Goal: Task Accomplishment & Management: Manage account settings

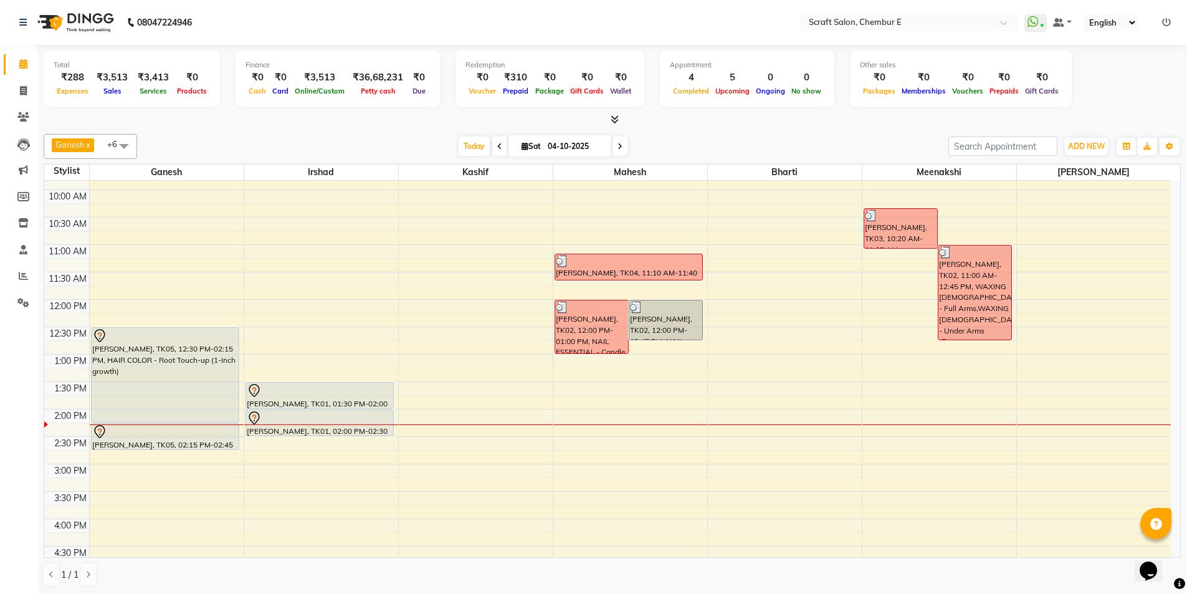
scroll to position [33, 0]
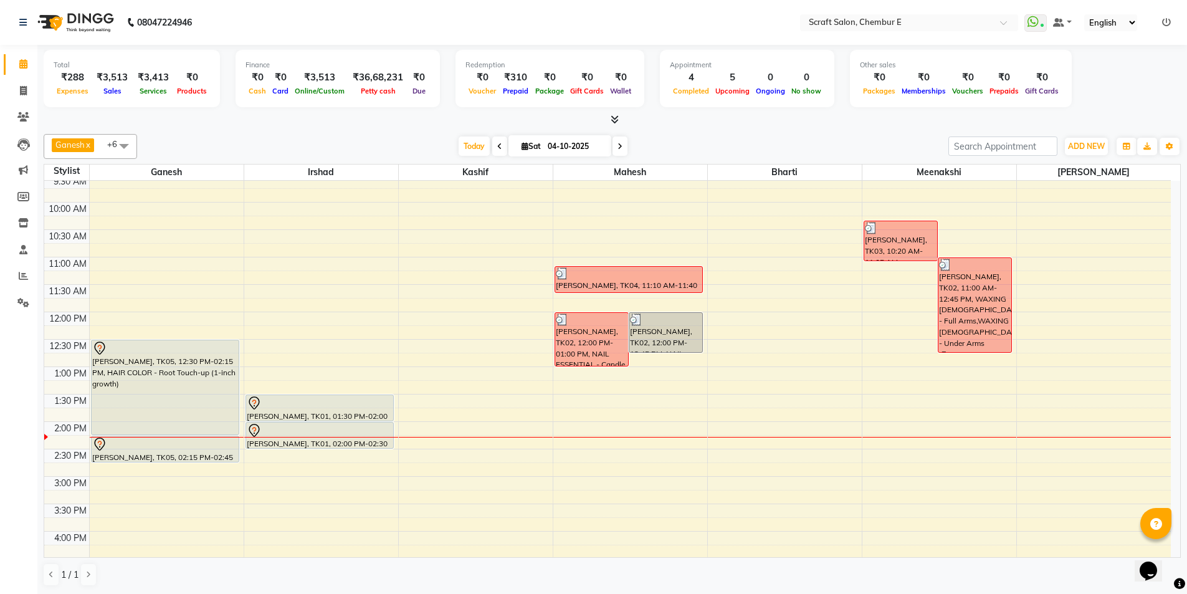
click at [158, 382] on div "[PERSON_NAME], TK05, 12:30 PM-02:15 PM, HAIR COLOR - Root Touch-up (1-inch grow…" at bounding box center [166, 387] width 148 height 94
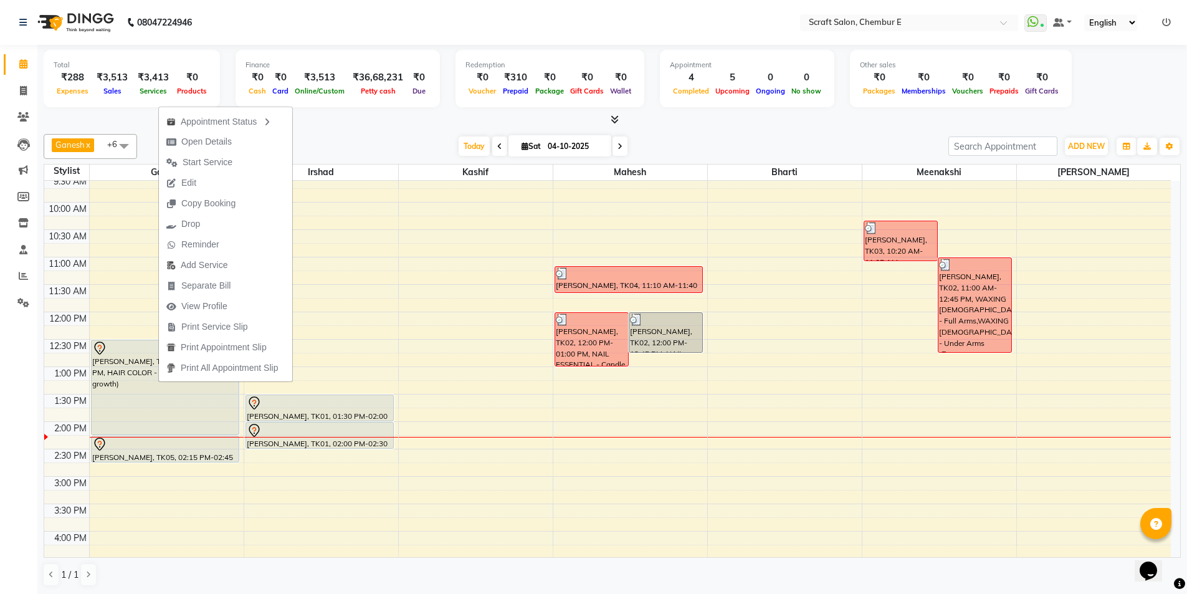
click at [357, 405] on div at bounding box center [320, 403] width 146 height 15
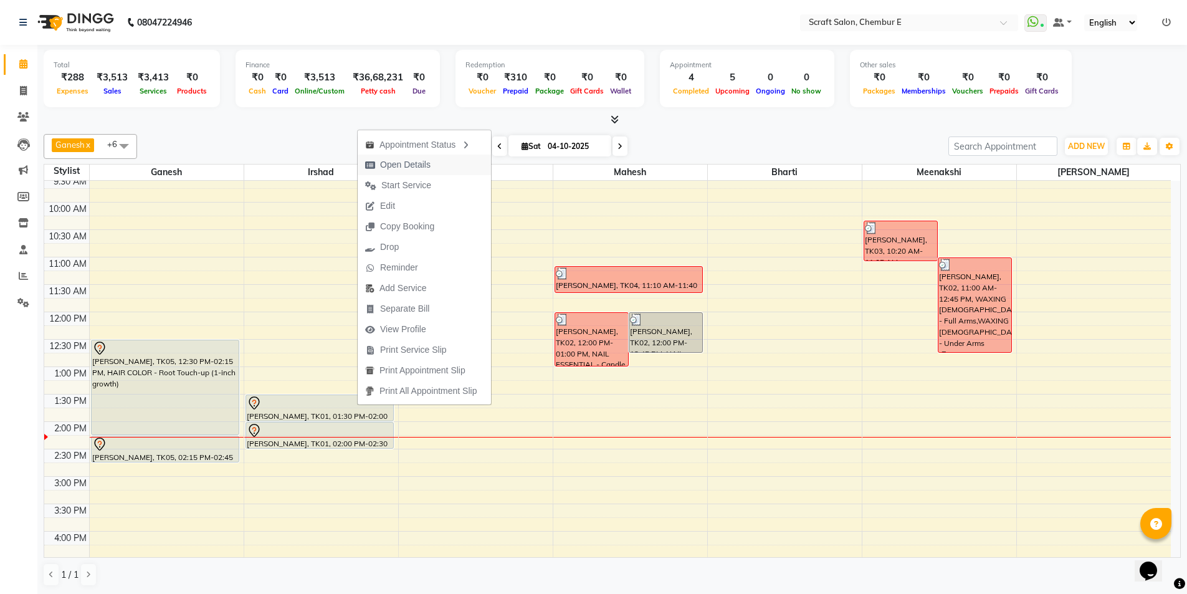
click at [419, 163] on span "Open Details" at bounding box center [405, 164] width 50 height 13
select select "7"
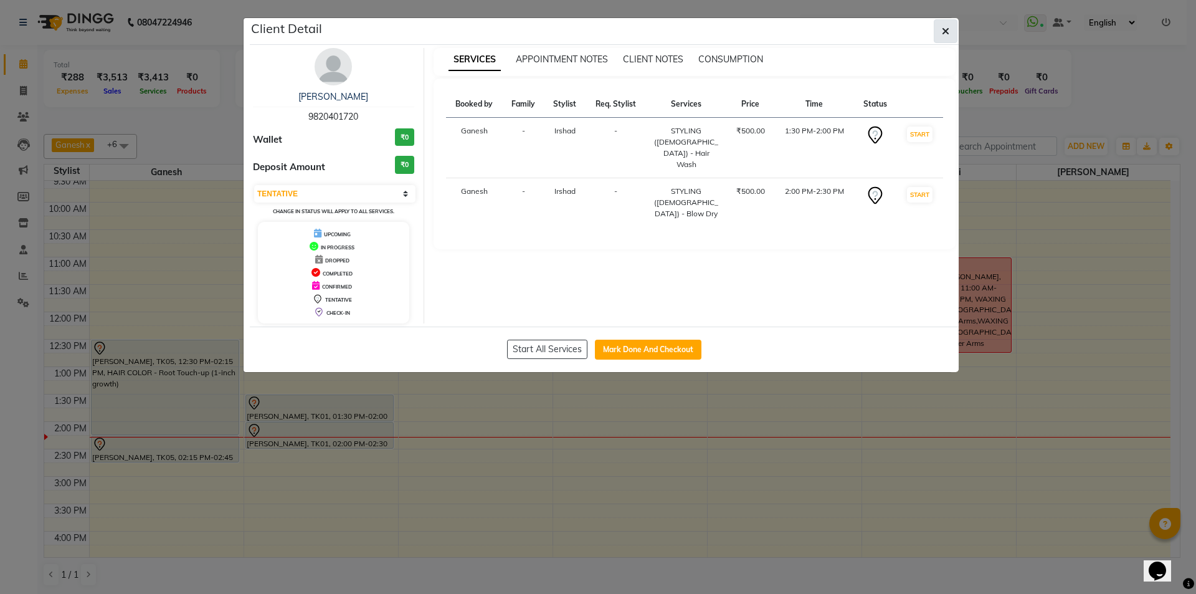
click at [943, 29] on icon "button" at bounding box center [945, 31] width 7 height 10
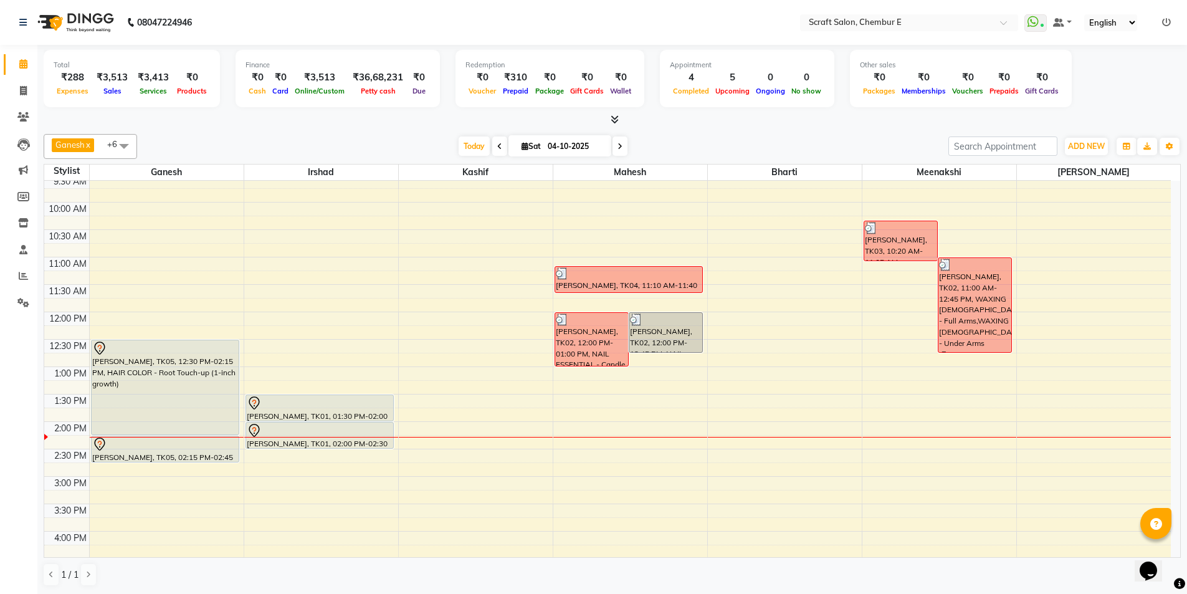
click at [368, 404] on div at bounding box center [320, 403] width 146 height 15
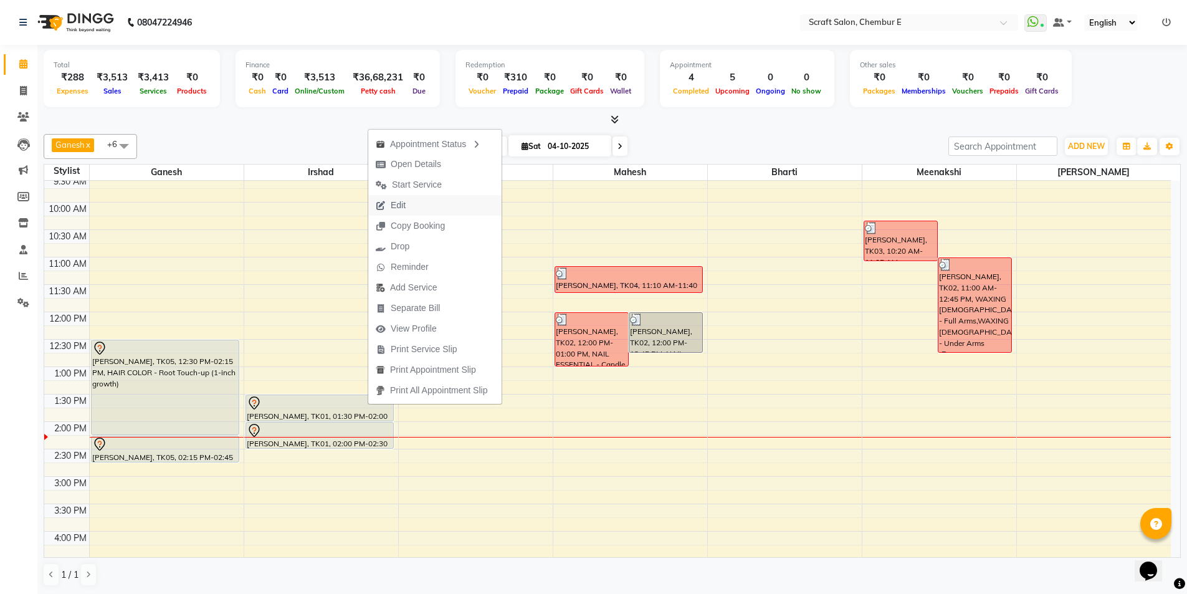
click at [396, 209] on span "Edit" at bounding box center [398, 205] width 15 height 13
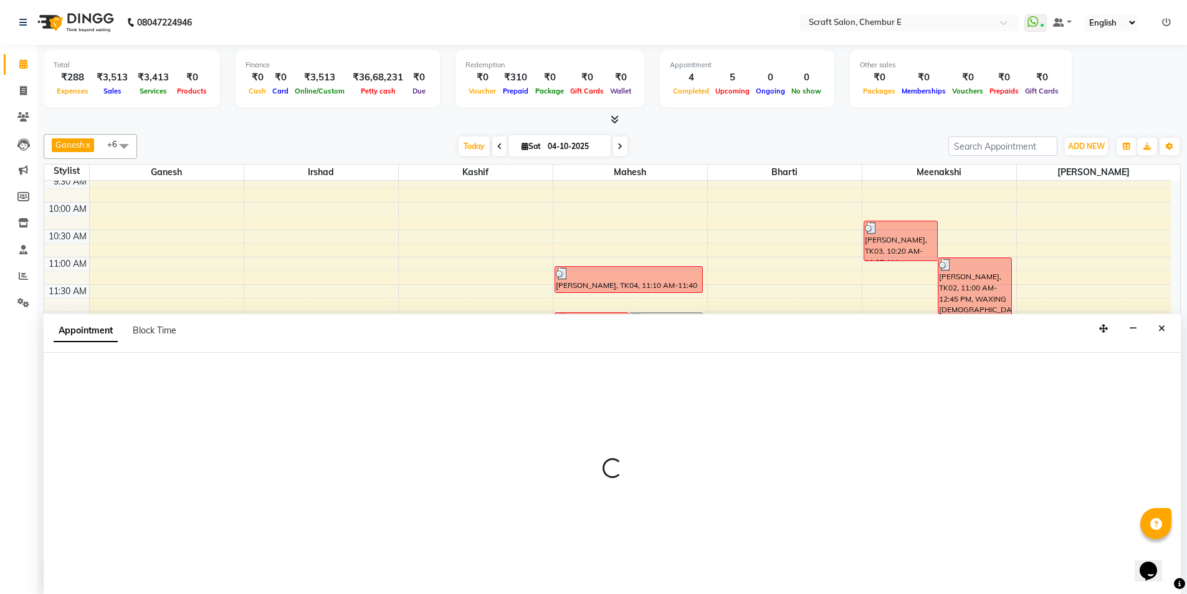
scroll to position [1, 0]
select select "33658"
select select "810"
select select "1610"
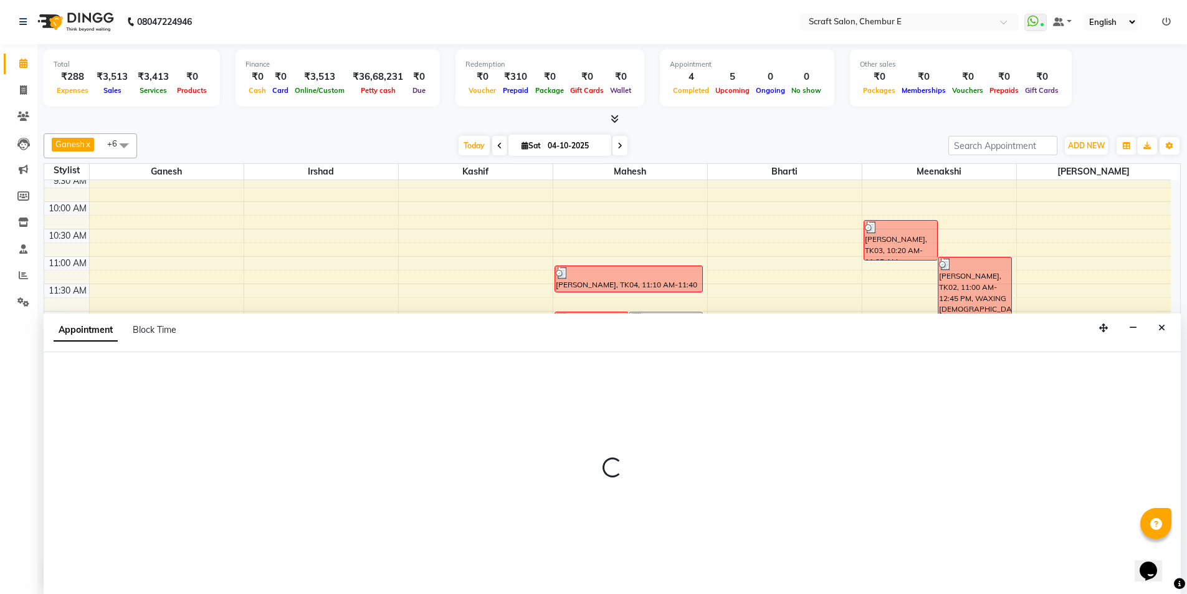
select select "tentative"
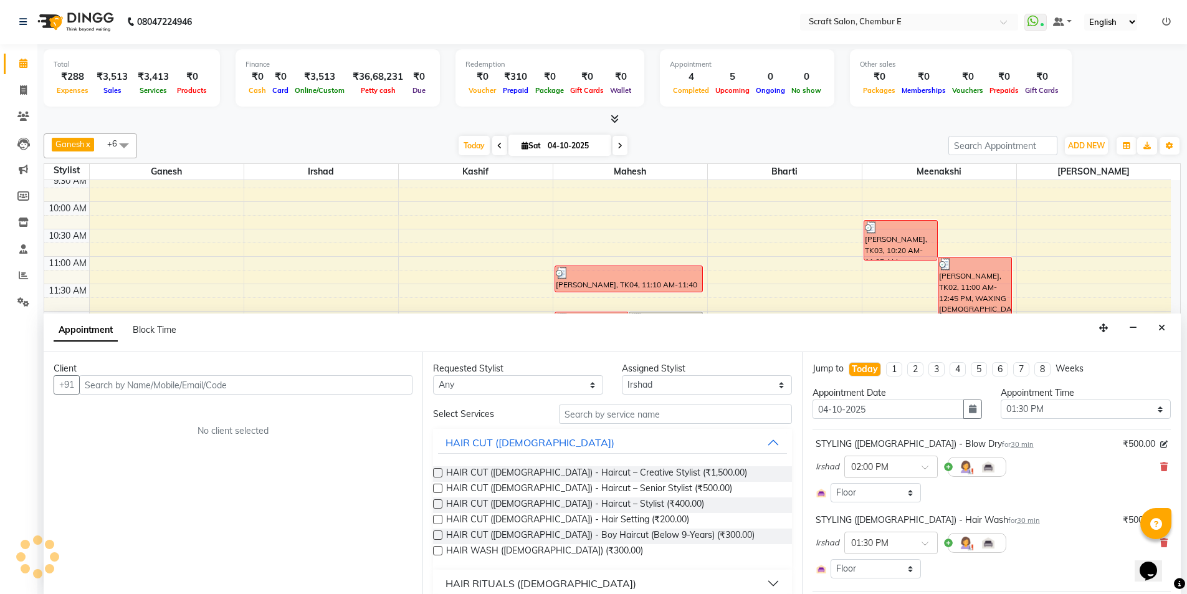
scroll to position [275, 0]
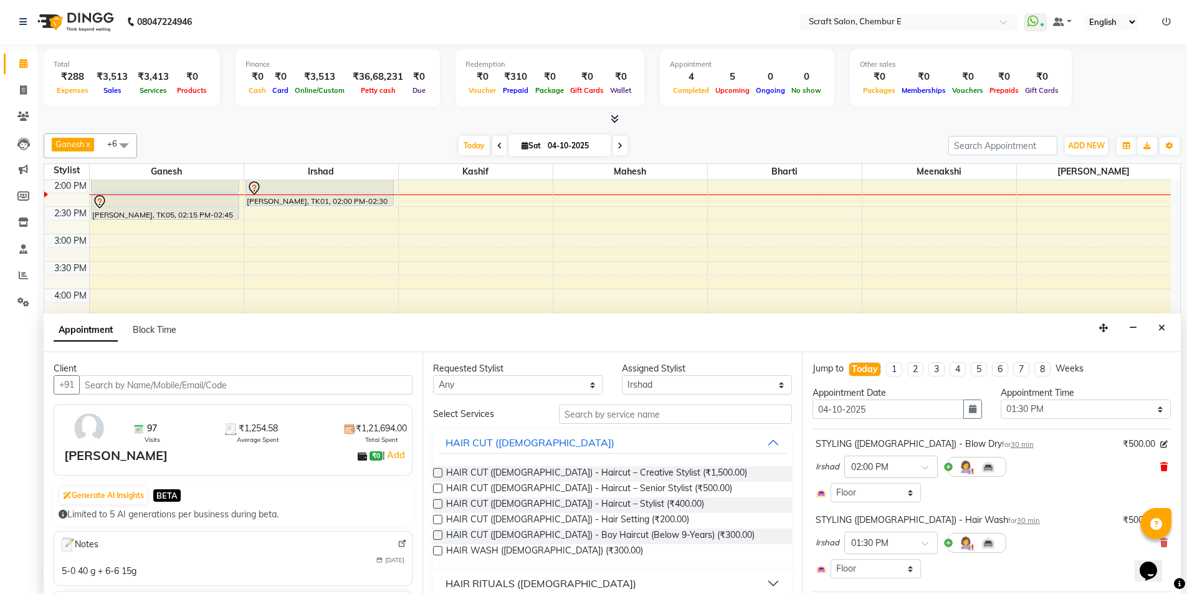
click at [1160, 465] on icon at bounding box center [1163, 466] width 7 height 9
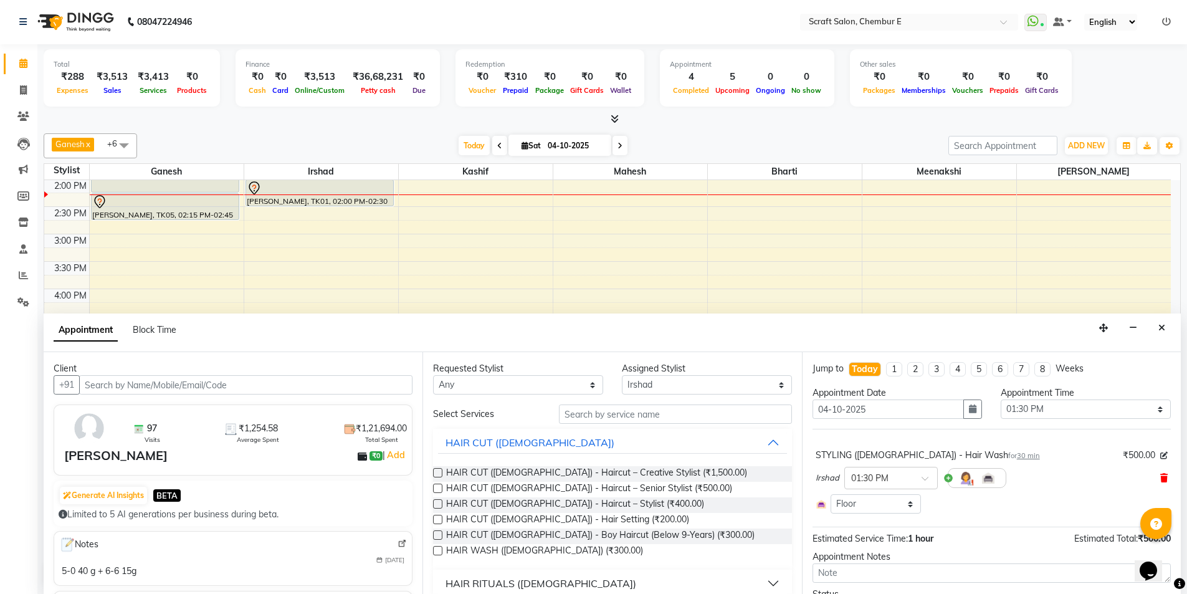
click at [1160, 480] on icon at bounding box center [1163, 478] width 7 height 9
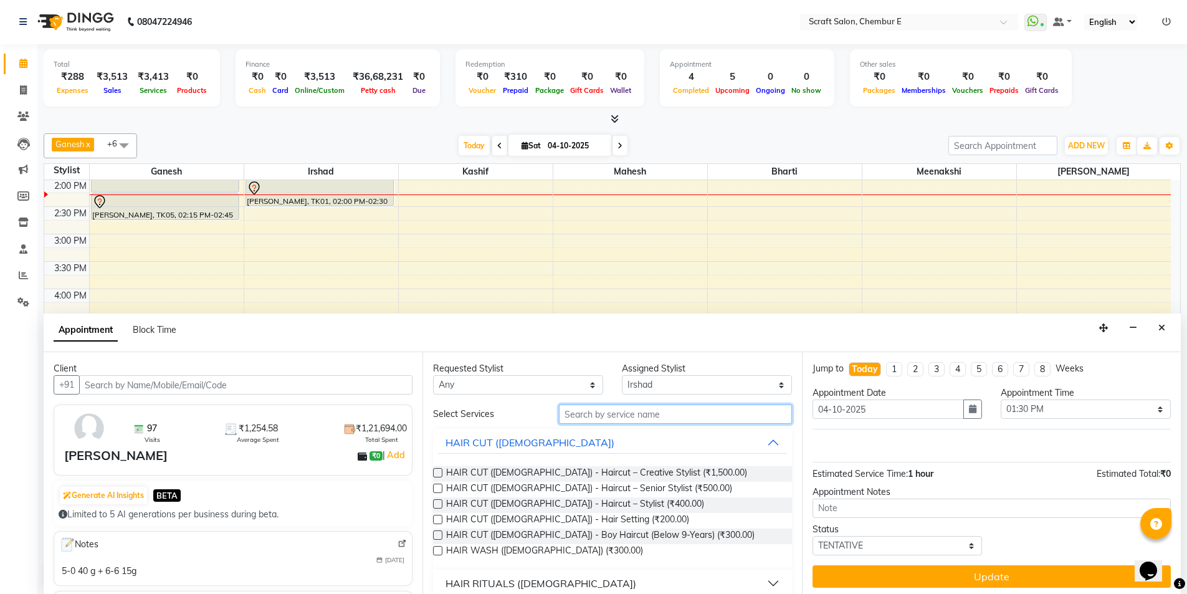
click at [679, 412] on input "text" at bounding box center [675, 413] width 233 height 19
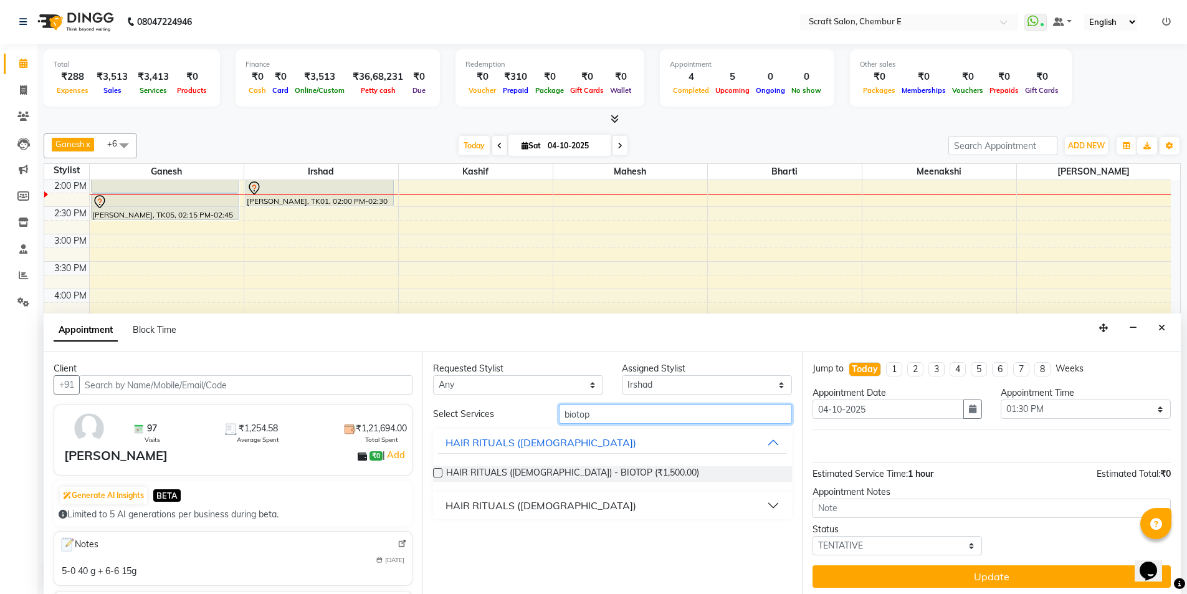
type input "biotop"
click at [775, 508] on button "HAIR RITUALS (FEMALE)" at bounding box center [612, 505] width 348 height 22
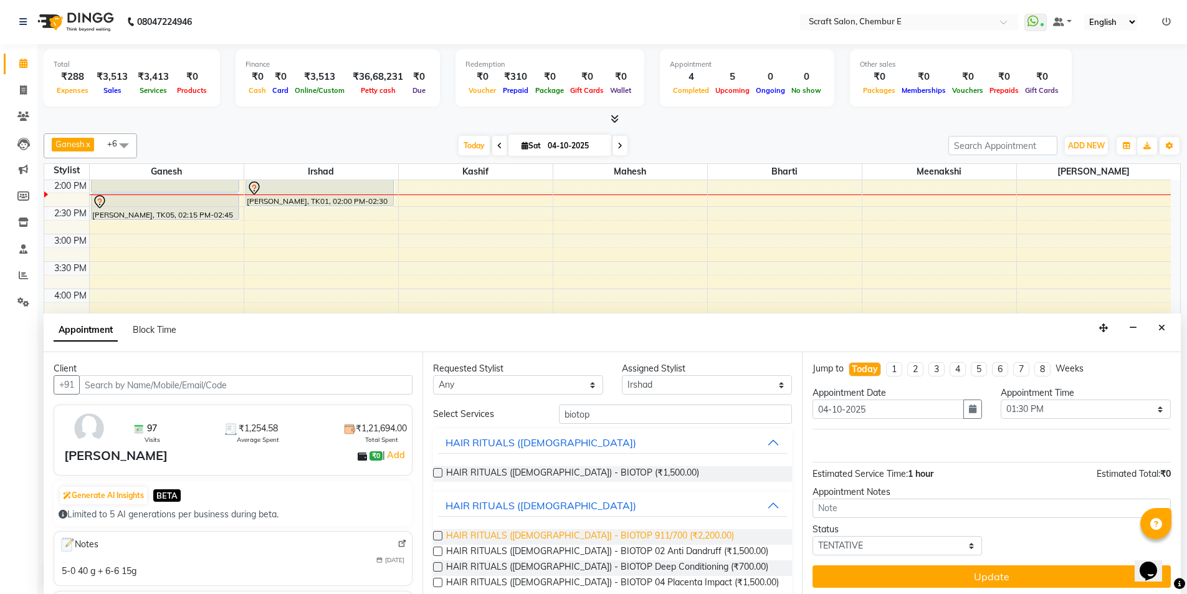
click at [635, 537] on span "HAIR RITUALS (FEMALE) - BIOTOP 911/700 (₹2,200.00)" at bounding box center [590, 537] width 288 height 16
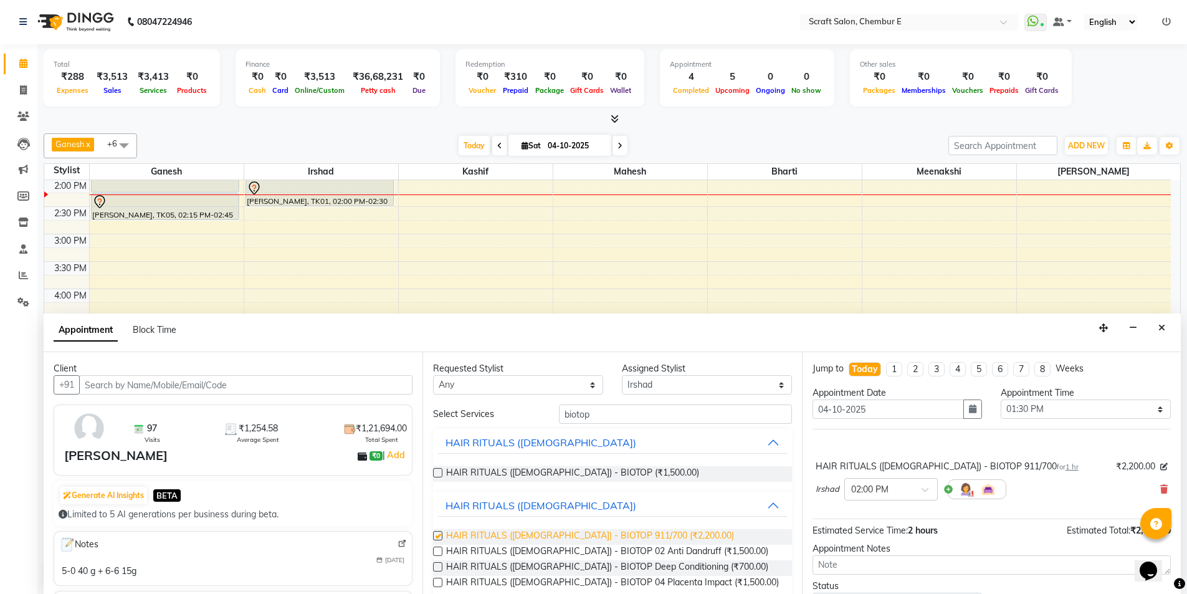
checkbox input "false"
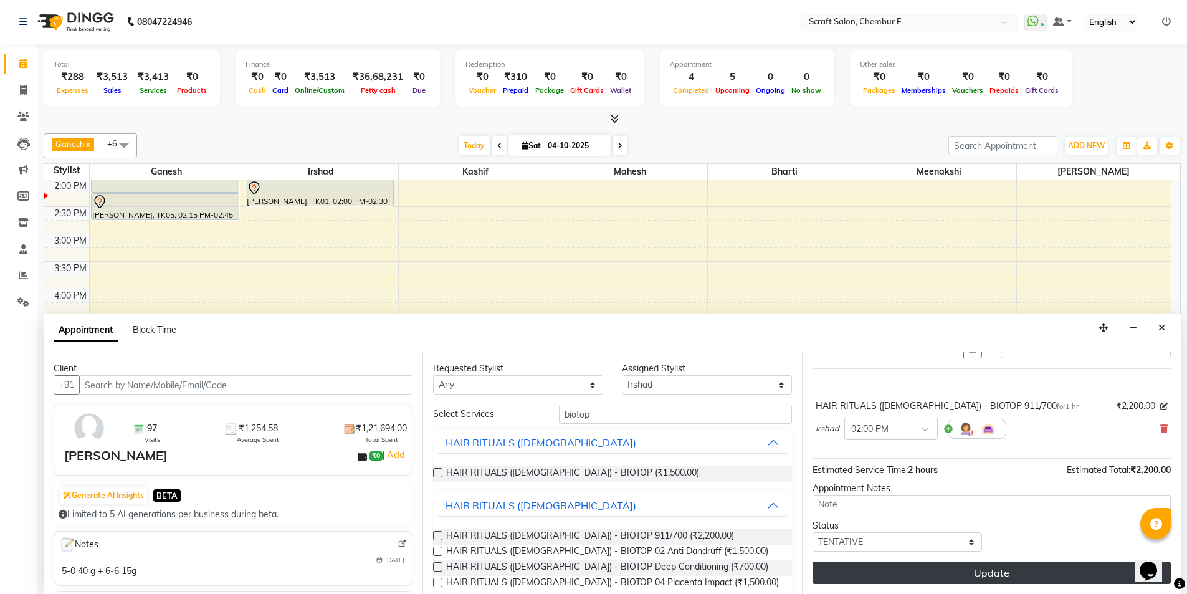
click at [940, 575] on button "Update" at bounding box center [992, 572] width 358 height 22
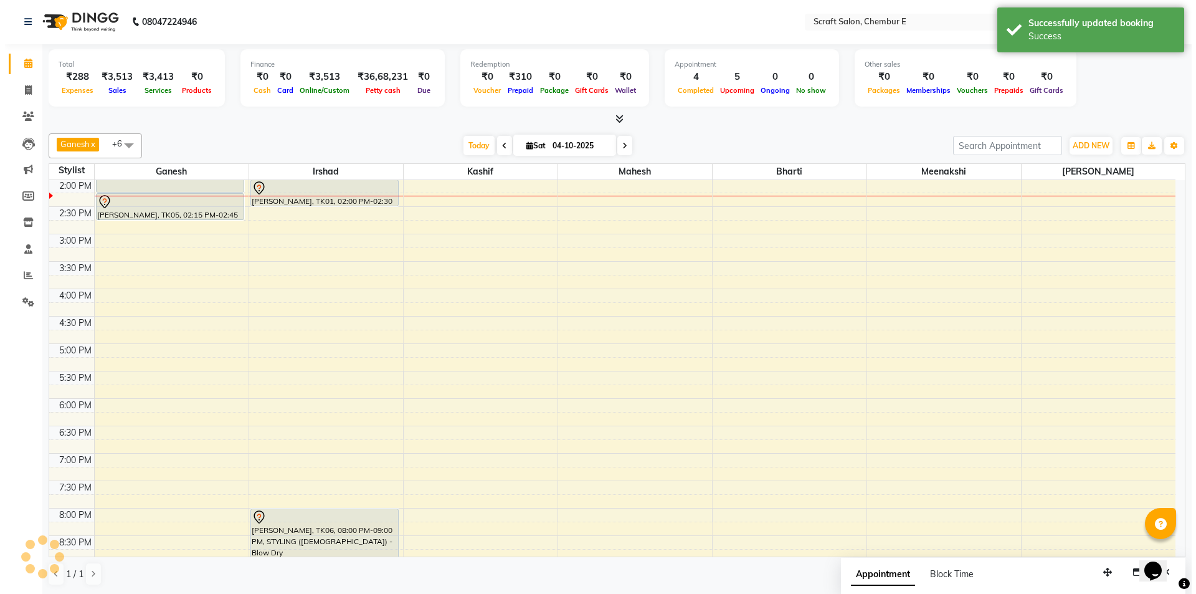
scroll to position [0, 0]
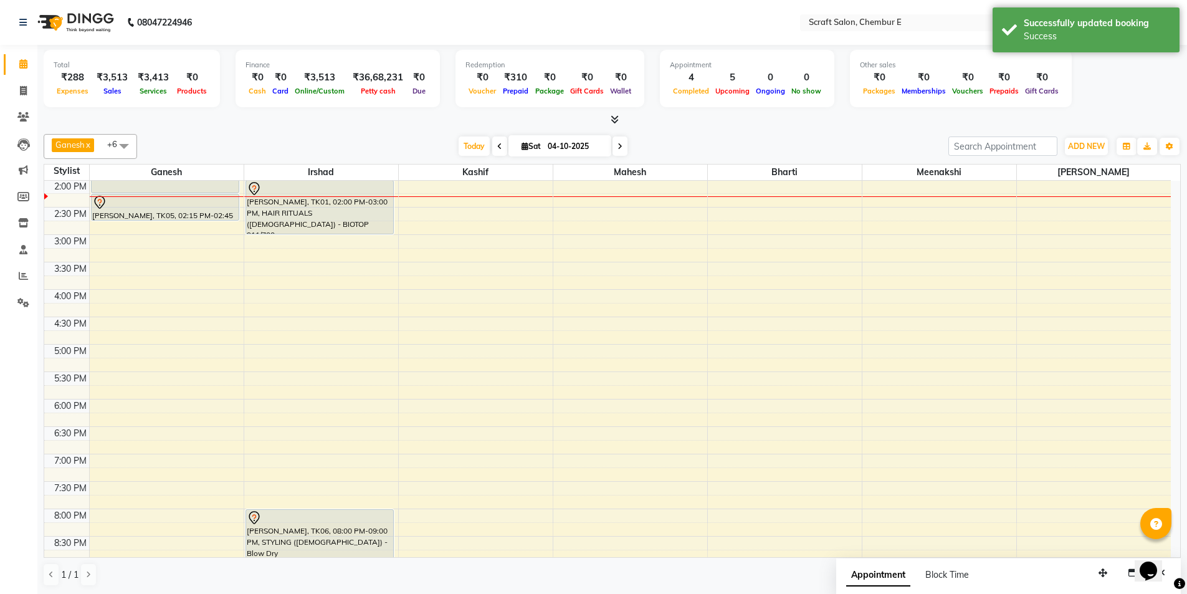
click at [345, 201] on div "[PERSON_NAME], TK01, 02:00 PM-03:00 PM, HAIR RITUALS ([DEMOGRAPHIC_DATA]) - BIO…" at bounding box center [320, 207] width 148 height 53
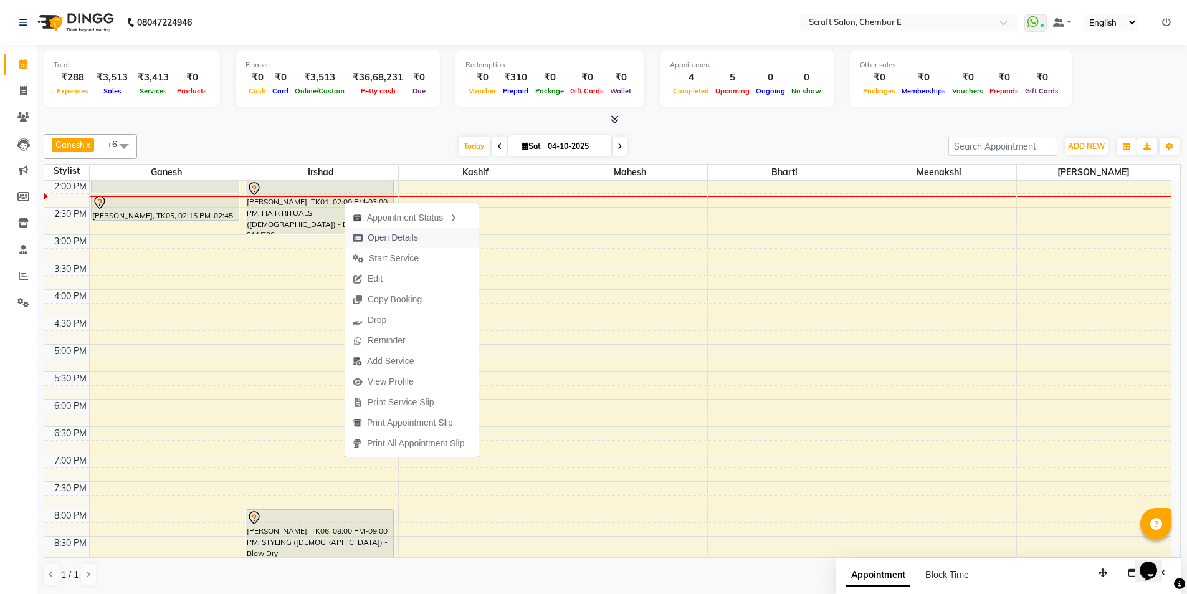
click at [396, 240] on span "Open Details" at bounding box center [393, 237] width 50 height 13
select select "7"
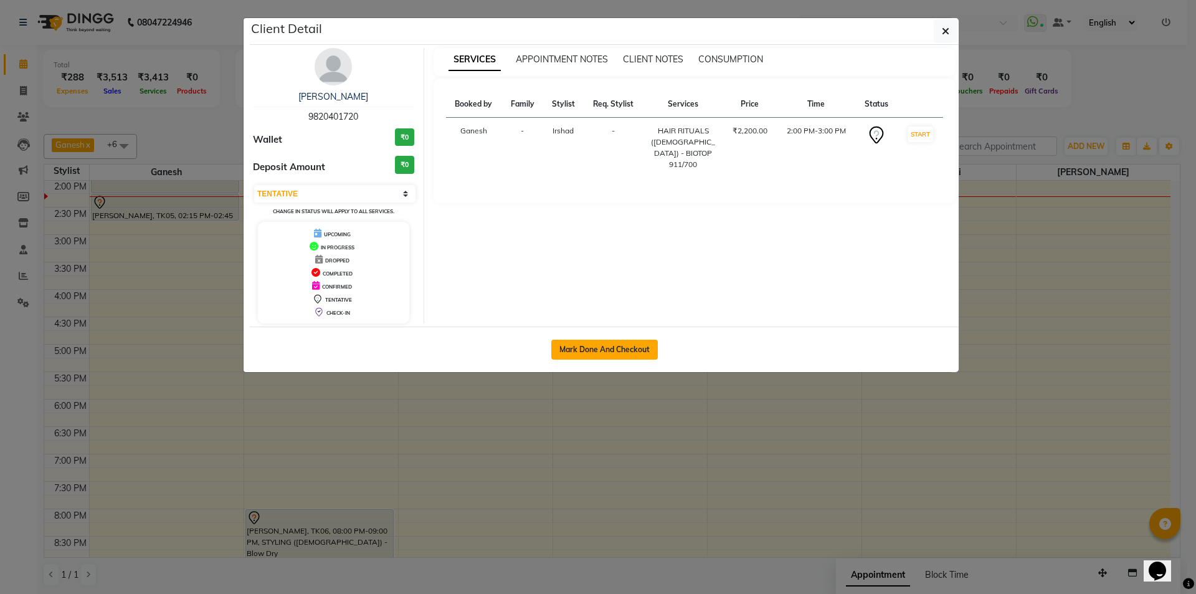
click at [609, 350] on button "Mark Done And Checkout" at bounding box center [604, 350] width 107 height 20
select select "service"
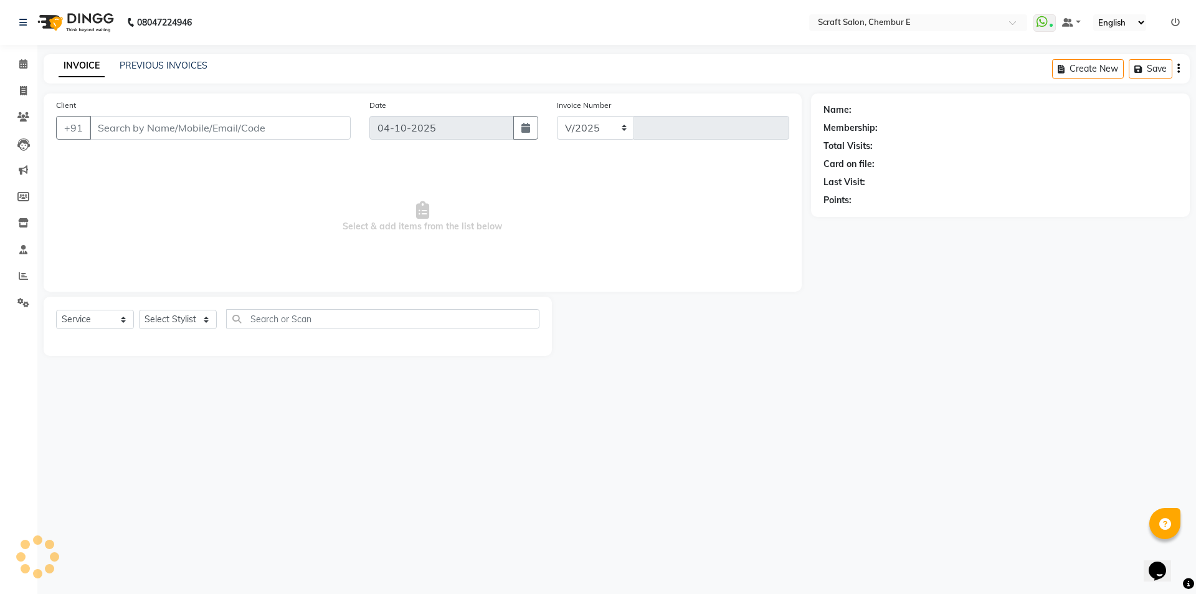
select select "3922"
type input "1612"
type input "9820401720"
select select "33658"
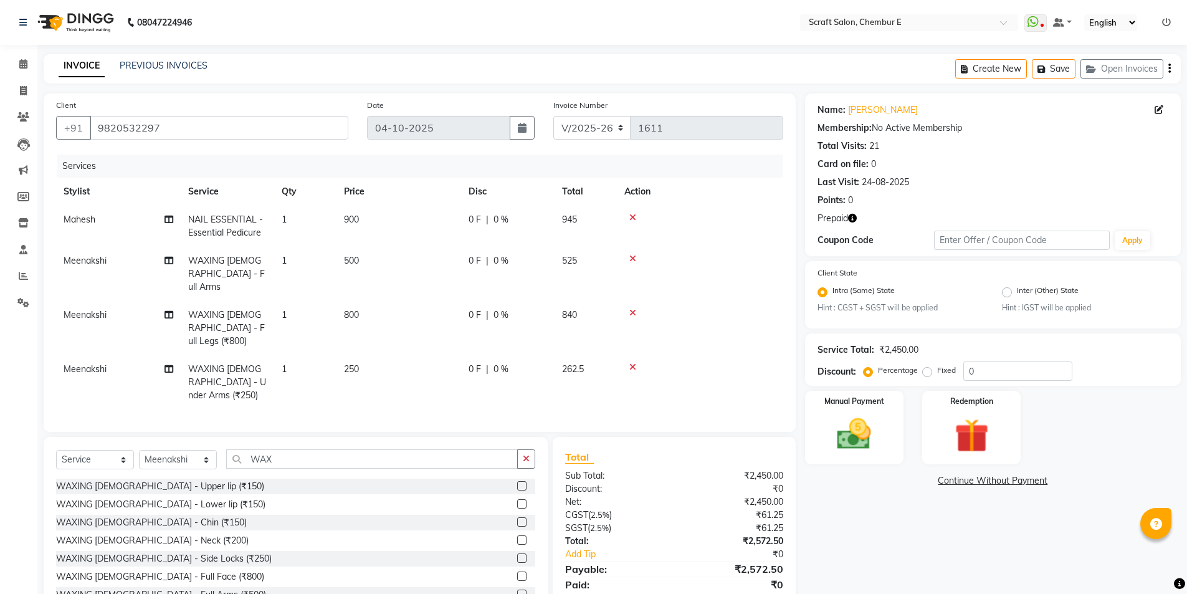
select select "3922"
select select "service"
select select "69640"
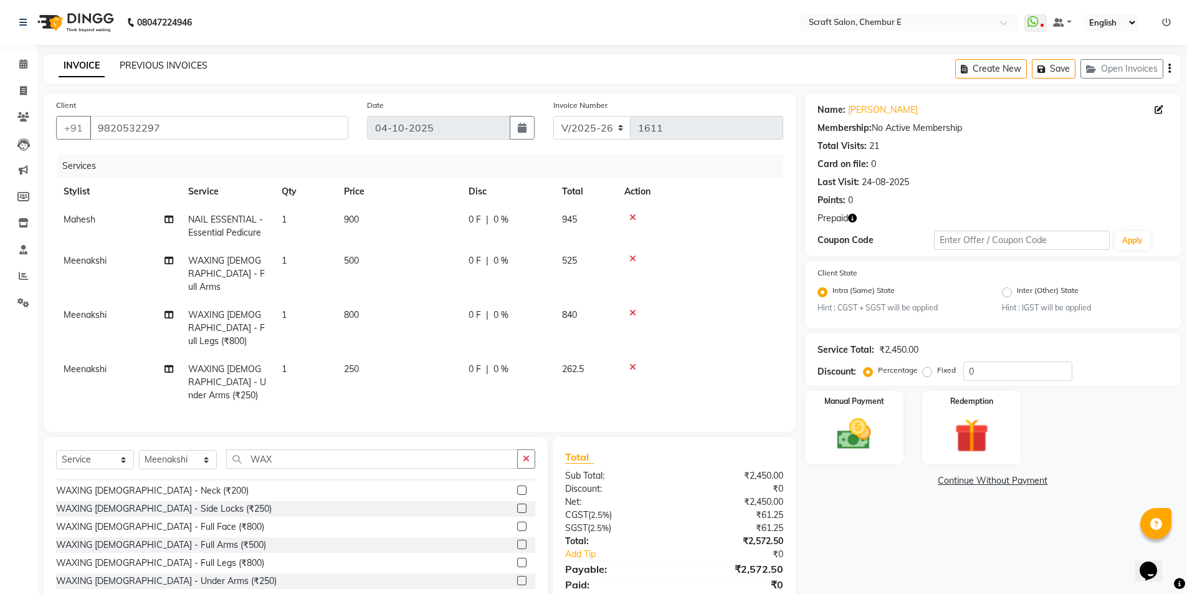
click at [182, 64] on link "PREVIOUS INVOICES" at bounding box center [164, 65] width 88 height 11
click at [855, 218] on icon "button" at bounding box center [852, 218] width 9 height 9
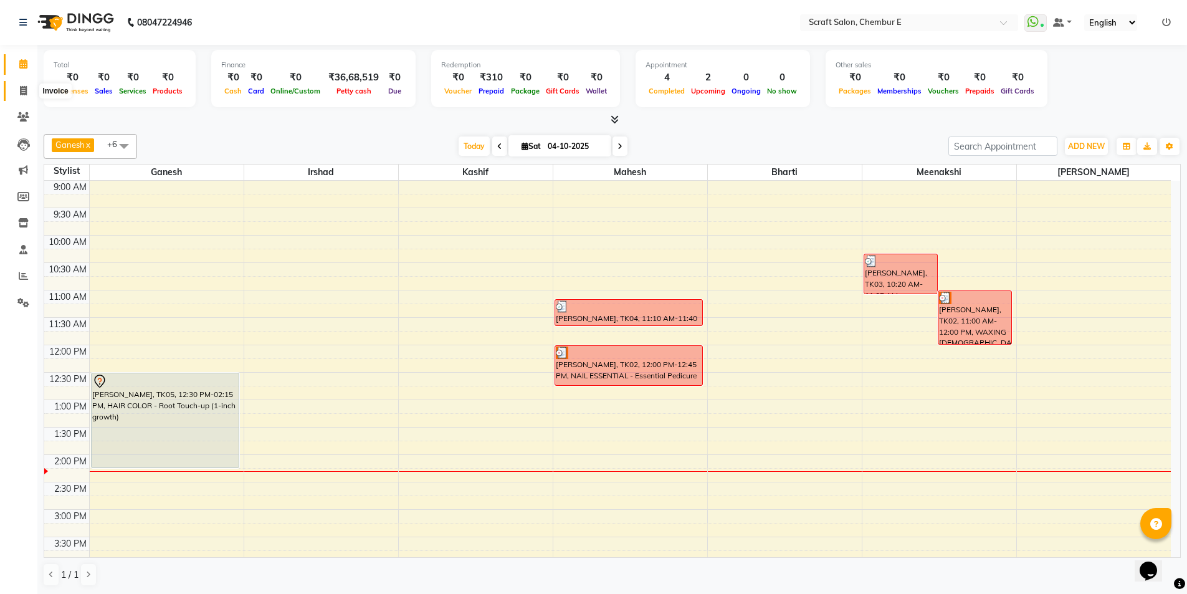
click at [22, 93] on icon at bounding box center [23, 90] width 7 height 9
select select "3922"
select select "service"
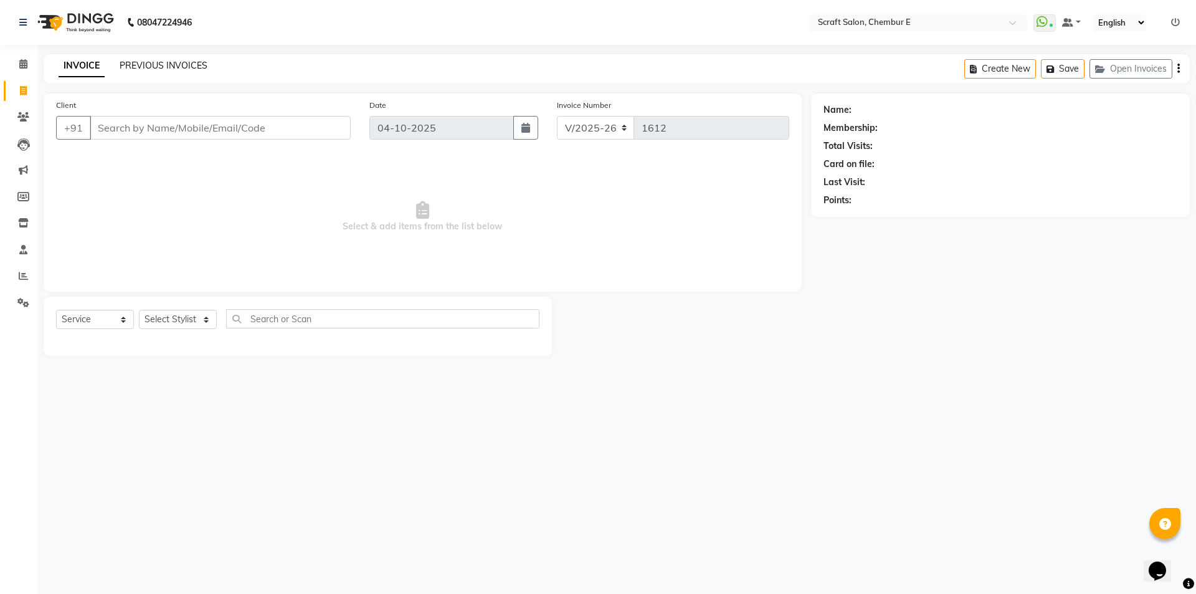
click at [201, 63] on link "PREVIOUS INVOICES" at bounding box center [164, 65] width 88 height 11
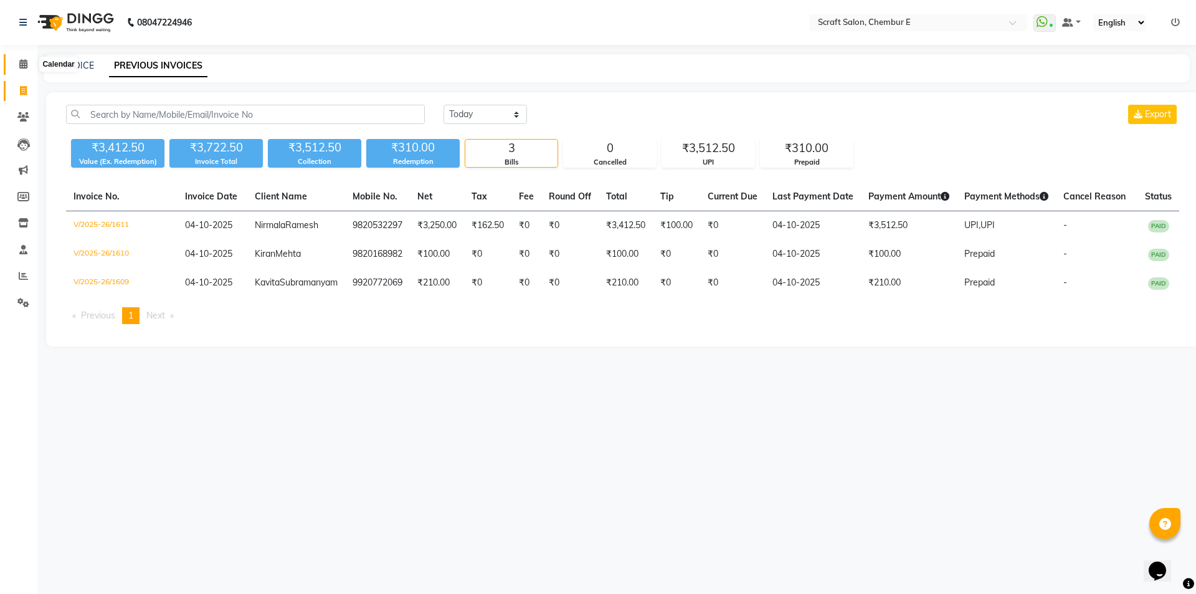
click at [25, 69] on span at bounding box center [23, 64] width 22 height 14
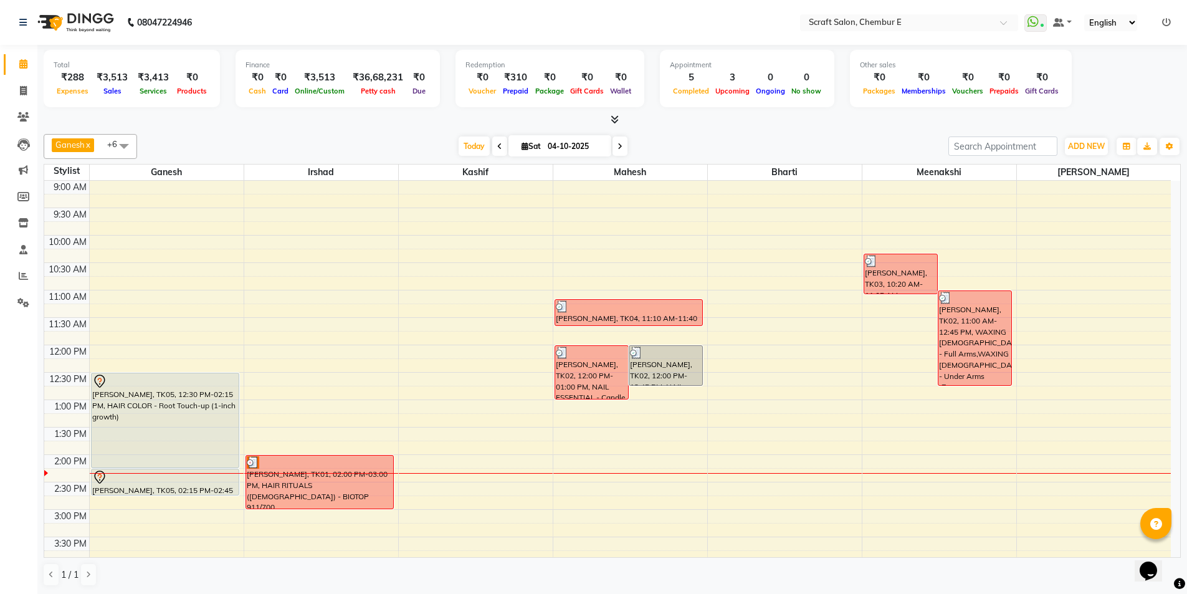
click at [179, 406] on div "[PERSON_NAME], TK05, 12:30 PM-02:15 PM, HAIR COLOR - Root Touch-up (1-inch grow…" at bounding box center [166, 420] width 148 height 94
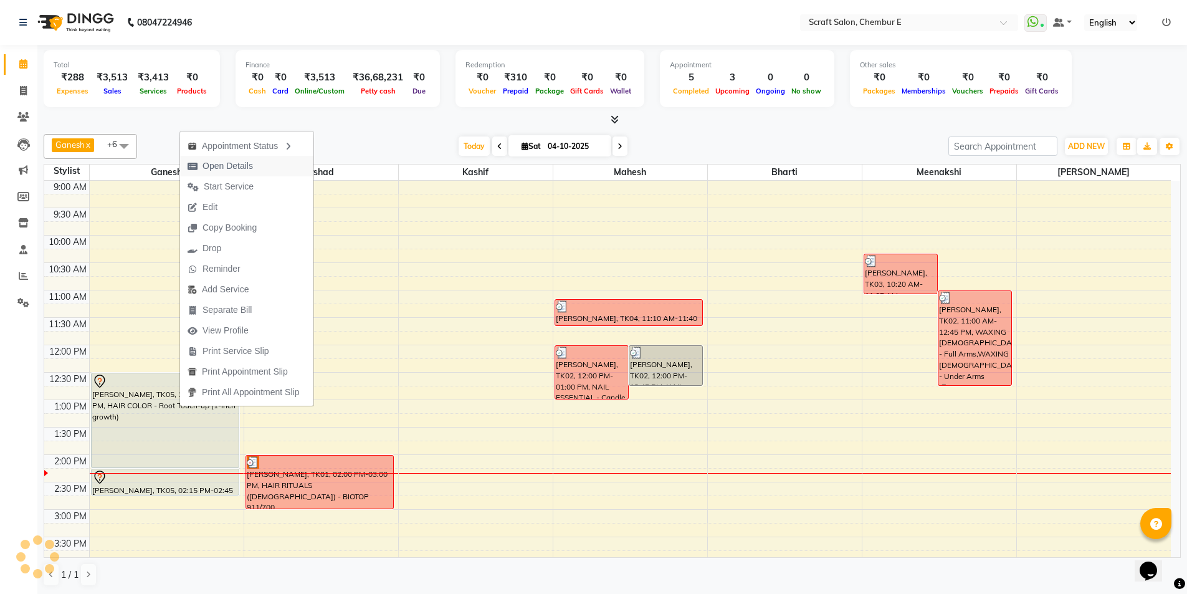
click at [219, 161] on span "Open Details" at bounding box center [228, 166] width 50 height 13
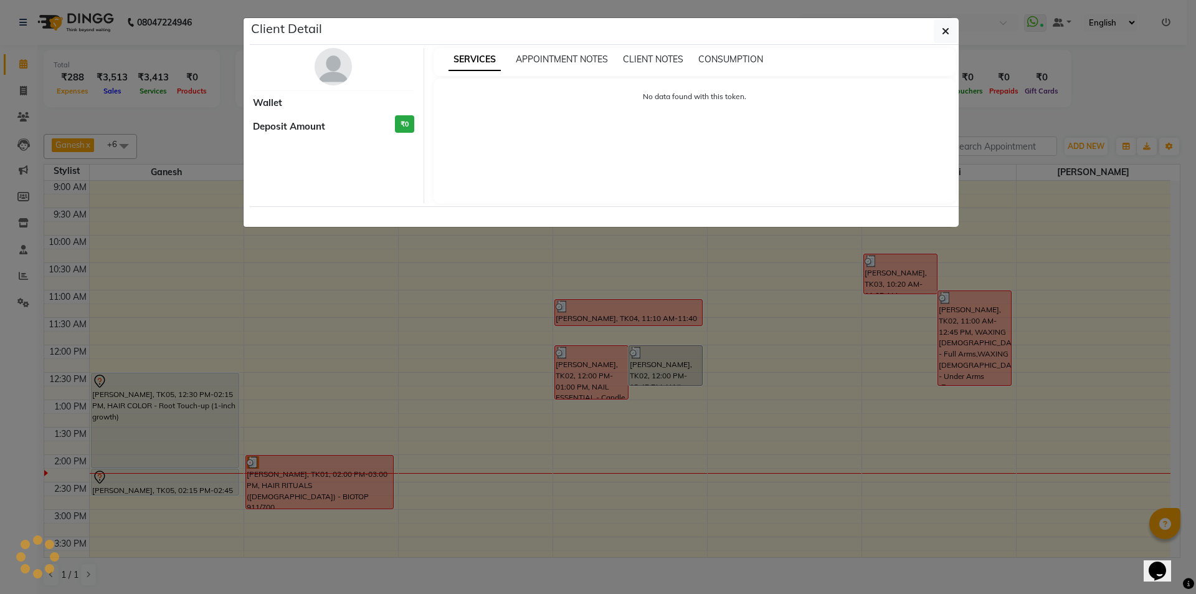
select select "7"
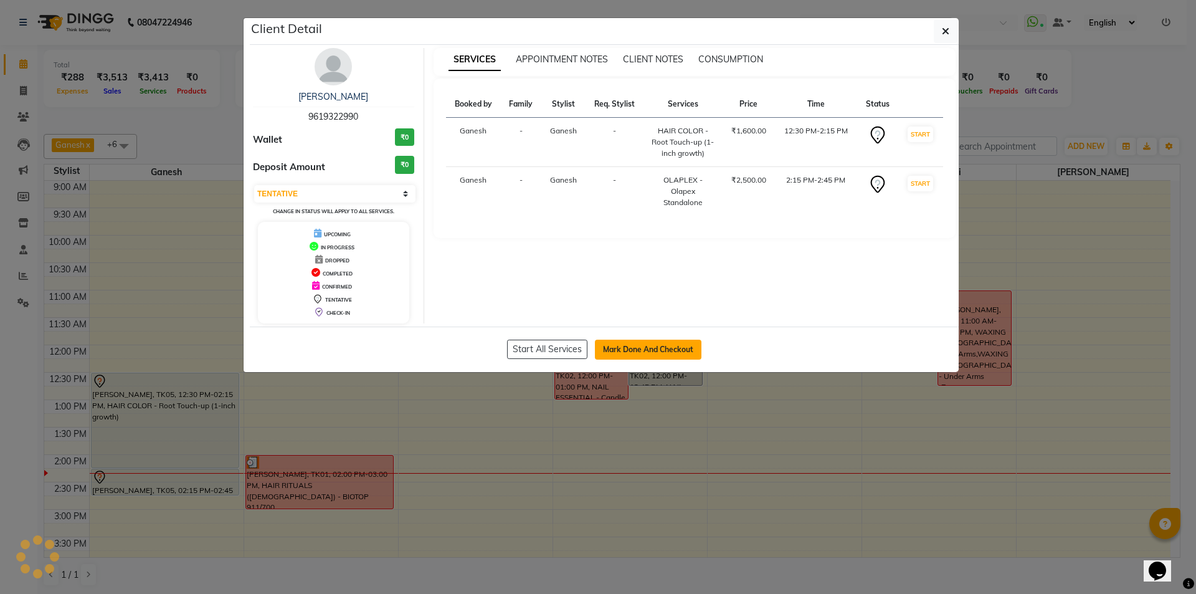
click at [663, 353] on button "Mark Done And Checkout" at bounding box center [648, 350] width 107 height 20
select select "service"
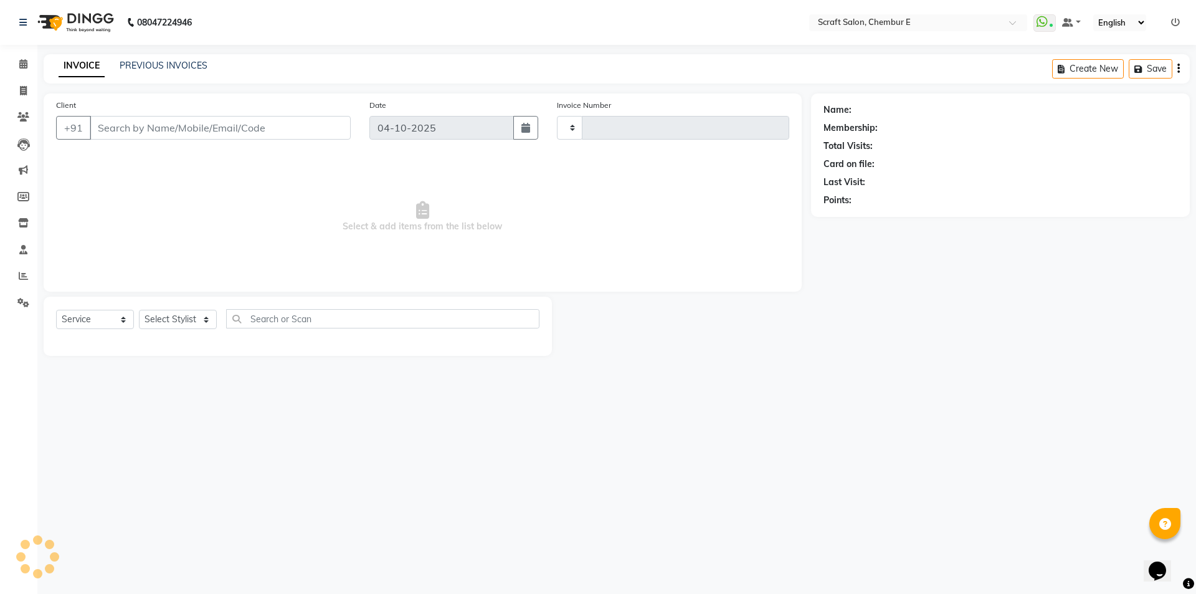
type input "1612"
select select "3922"
type input "9619322990"
select select "81195"
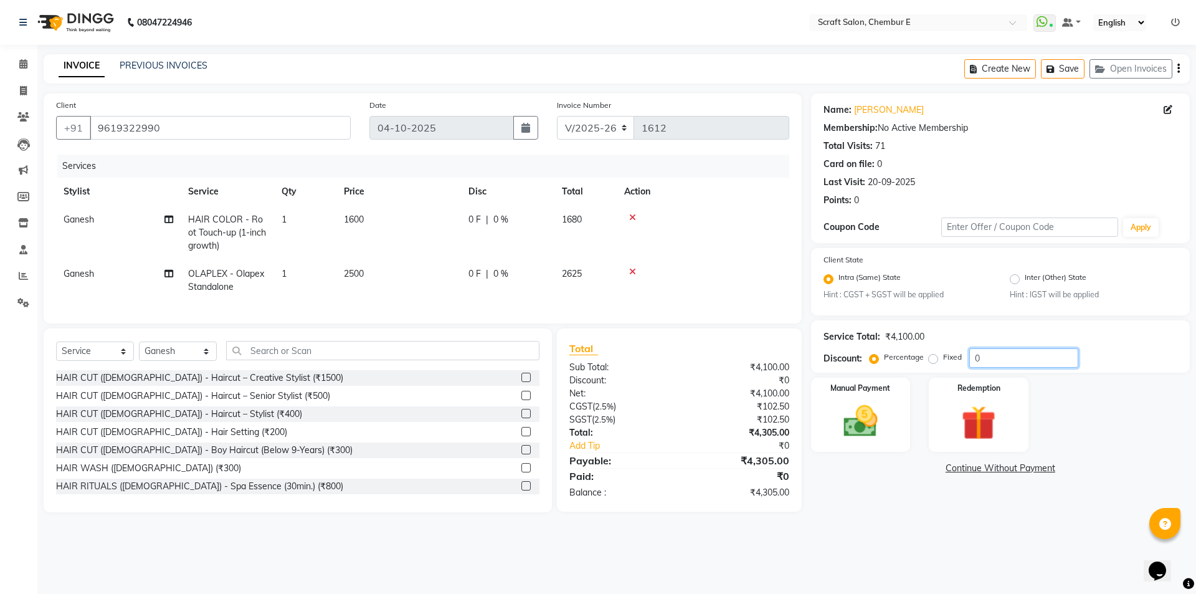
click at [1031, 356] on input "0" at bounding box center [1024, 357] width 109 height 19
type input "30"
click at [741, 224] on td at bounding box center [703, 233] width 173 height 54
click at [1180, 69] on icon "button" at bounding box center [1179, 69] width 2 height 1
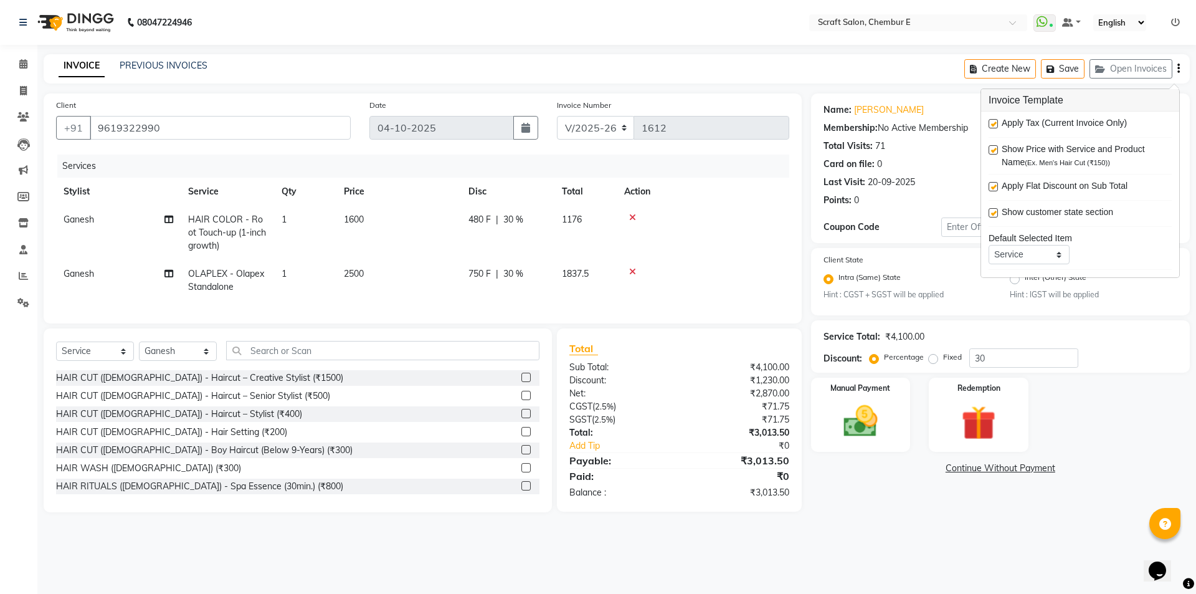
click at [994, 125] on label at bounding box center [993, 123] width 9 height 9
click at [994, 125] on input "checkbox" at bounding box center [993, 124] width 8 height 8
click at [994, 125] on label at bounding box center [993, 123] width 9 height 9
click at [994, 125] on input "checkbox" at bounding box center [993, 124] width 8 height 8
click at [991, 125] on label at bounding box center [993, 123] width 9 height 9
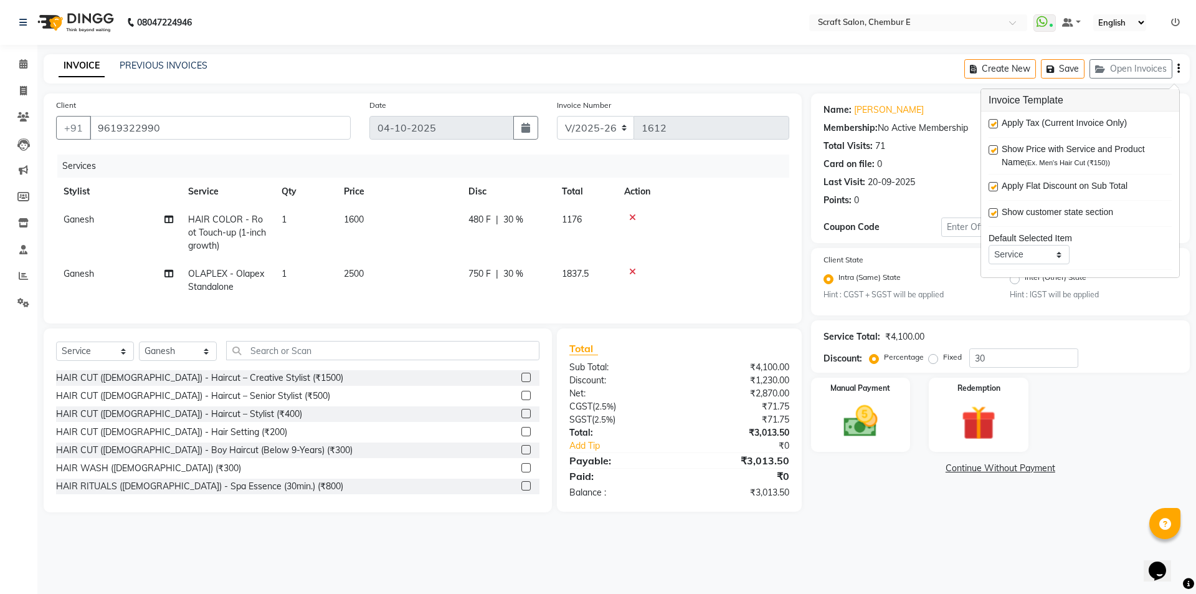
click at [991, 125] on input "checkbox" at bounding box center [993, 124] width 8 height 8
checkbox input "false"
click at [1130, 427] on div "Manual Payment Redemption" at bounding box center [1001, 415] width 398 height 74
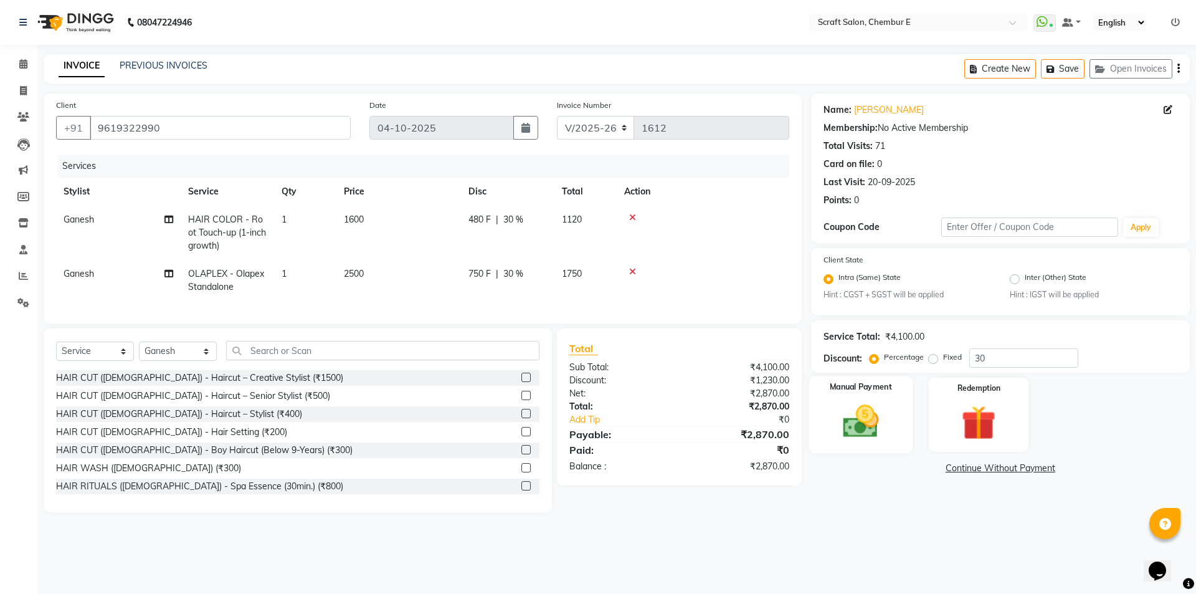
click at [900, 396] on div "Manual Payment" at bounding box center [860, 414] width 103 height 77
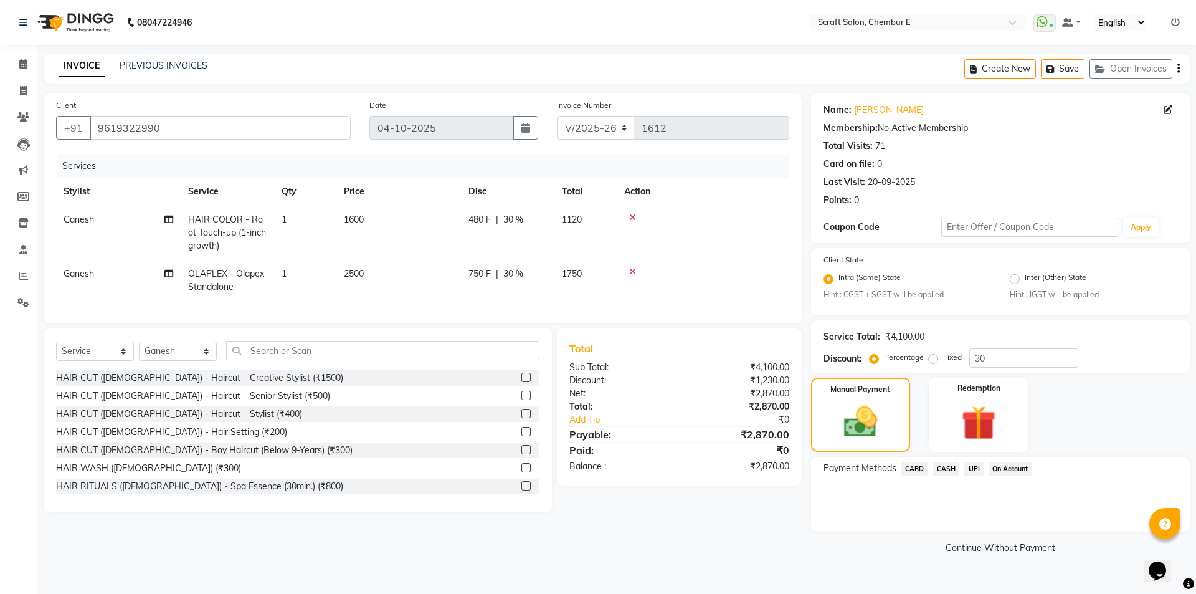
click at [946, 467] on span "CASH" at bounding box center [946, 469] width 27 height 14
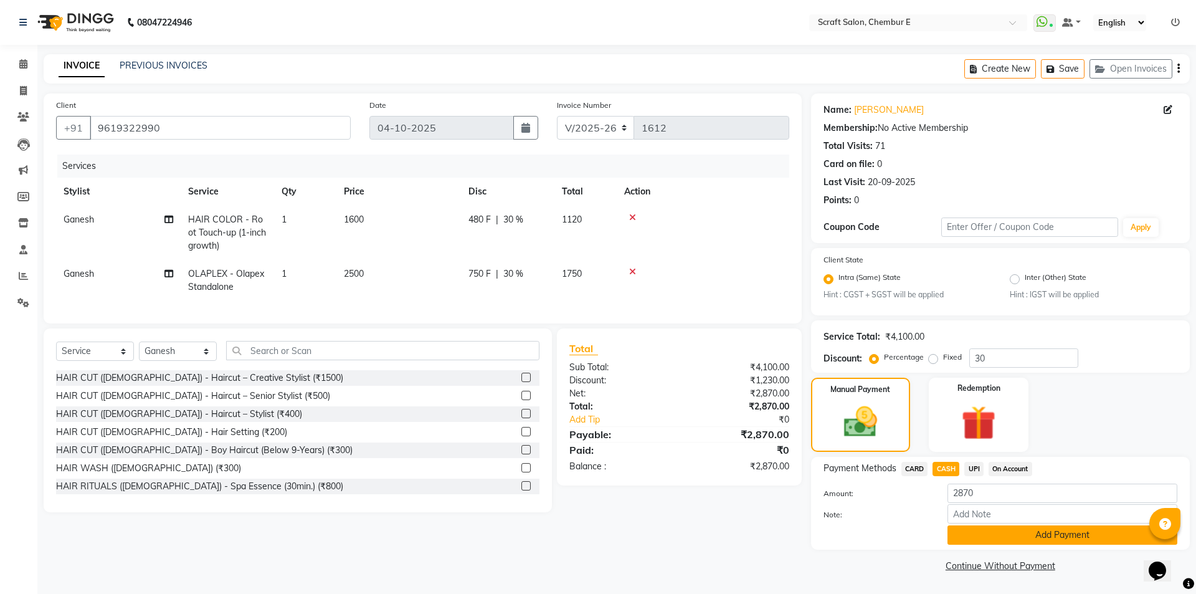
click at [1084, 531] on button "Add Payment" at bounding box center [1063, 534] width 230 height 19
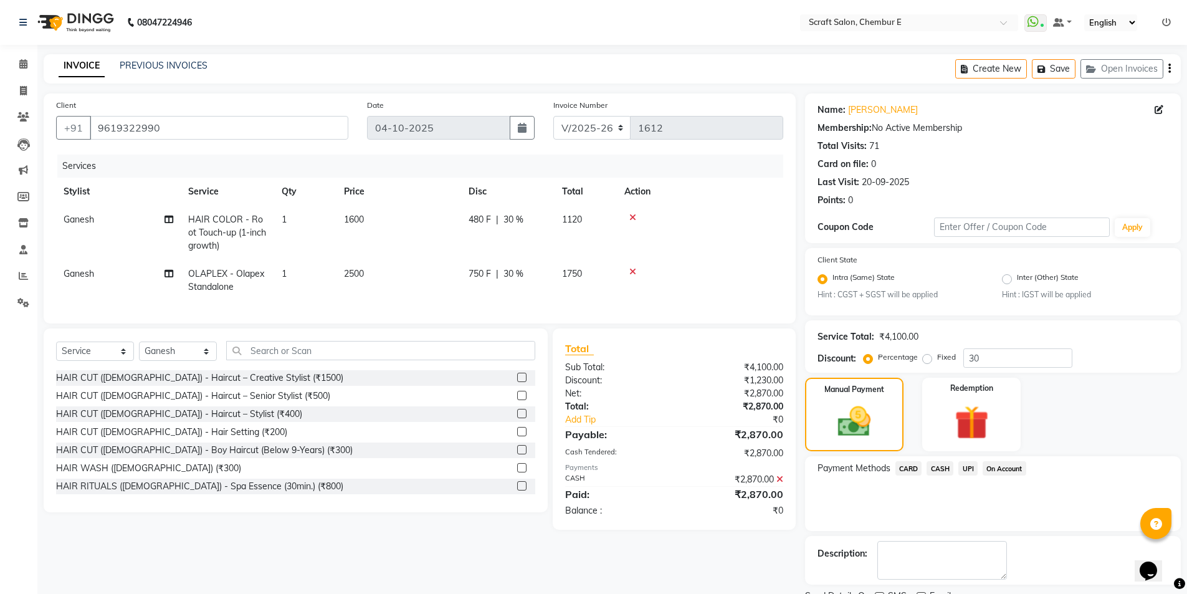
scroll to position [52, 0]
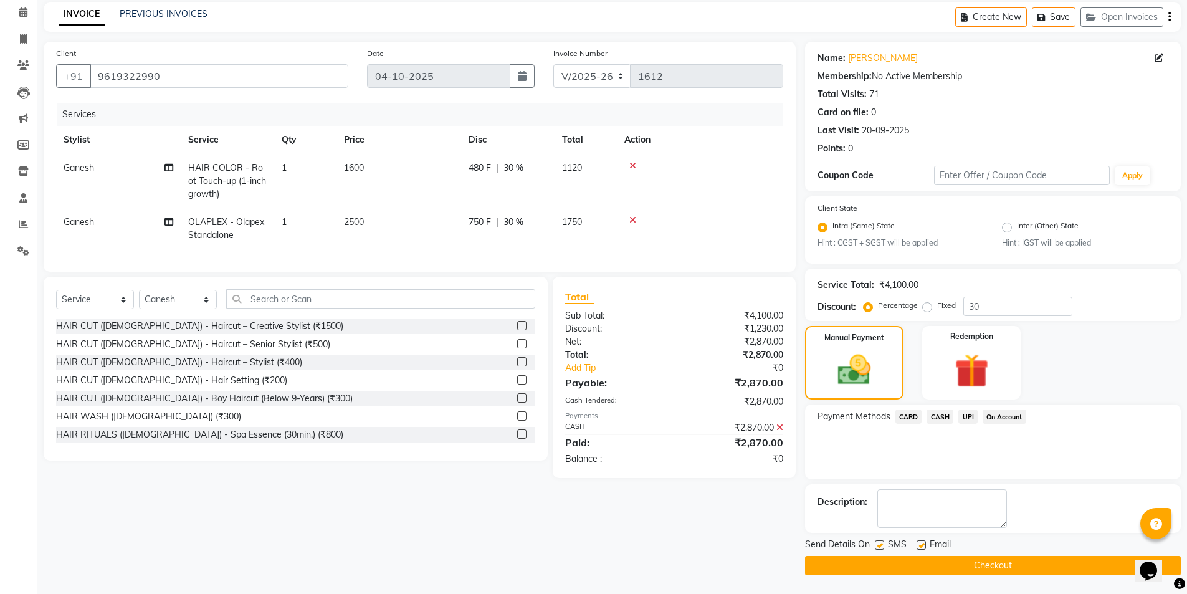
click at [917, 546] on label at bounding box center [921, 544] width 9 height 9
click at [917, 546] on input "checkbox" at bounding box center [921, 545] width 8 height 8
checkbox input "false"
click at [1003, 567] on button "Checkout" at bounding box center [993, 565] width 376 height 19
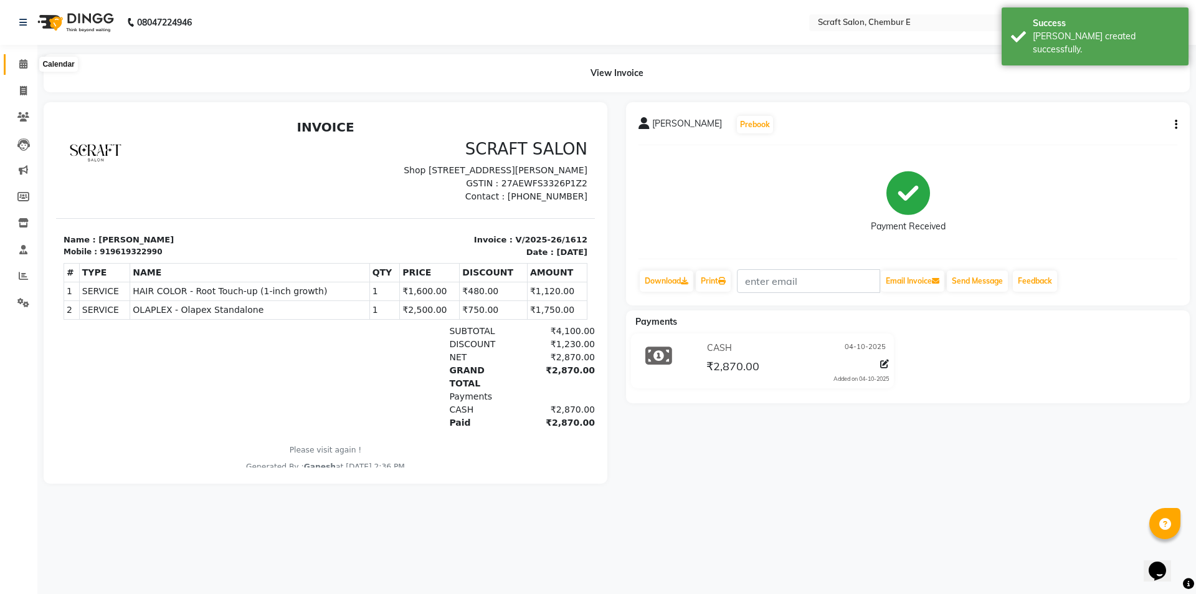
click at [24, 64] on icon at bounding box center [23, 63] width 8 height 9
